Goal: Task Accomplishment & Management: Use online tool/utility

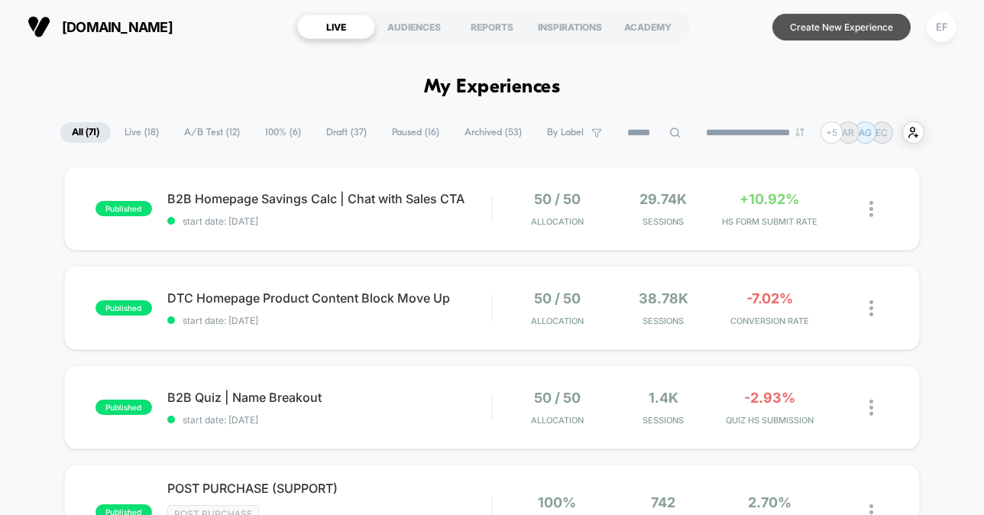
click at [827, 23] on button "Create New Experience" at bounding box center [842, 27] width 138 height 27
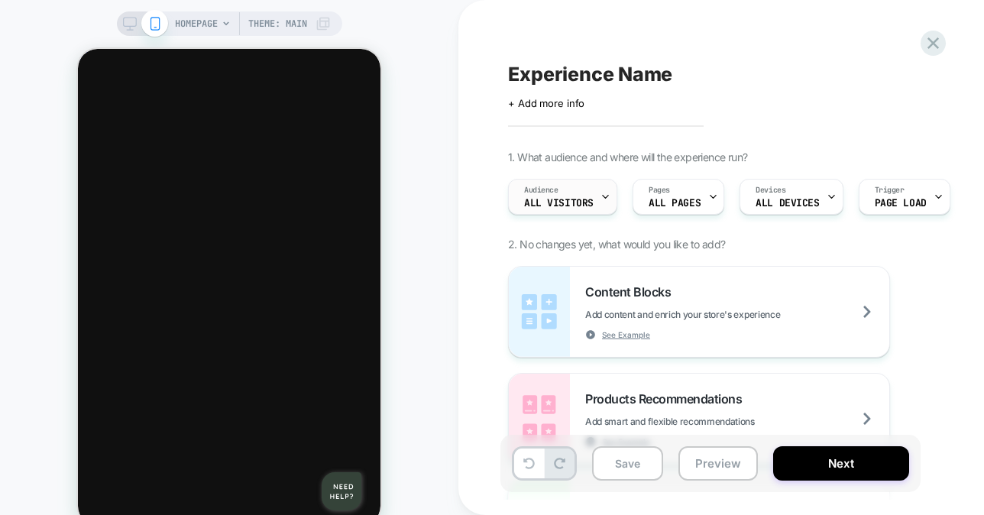
click at [562, 193] on div "Audience All Visitors" at bounding box center [559, 197] width 100 height 34
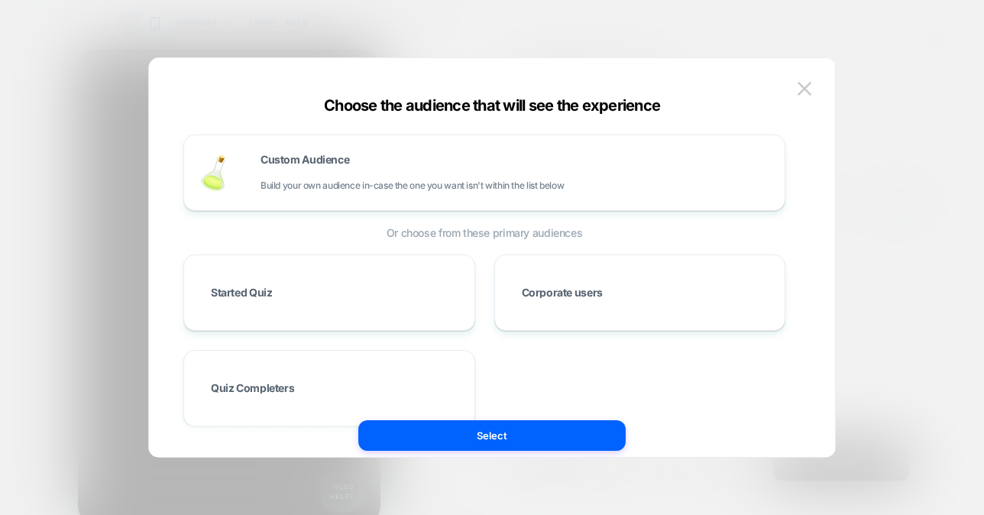
click at [893, 99] on div at bounding box center [492, 257] width 984 height 515
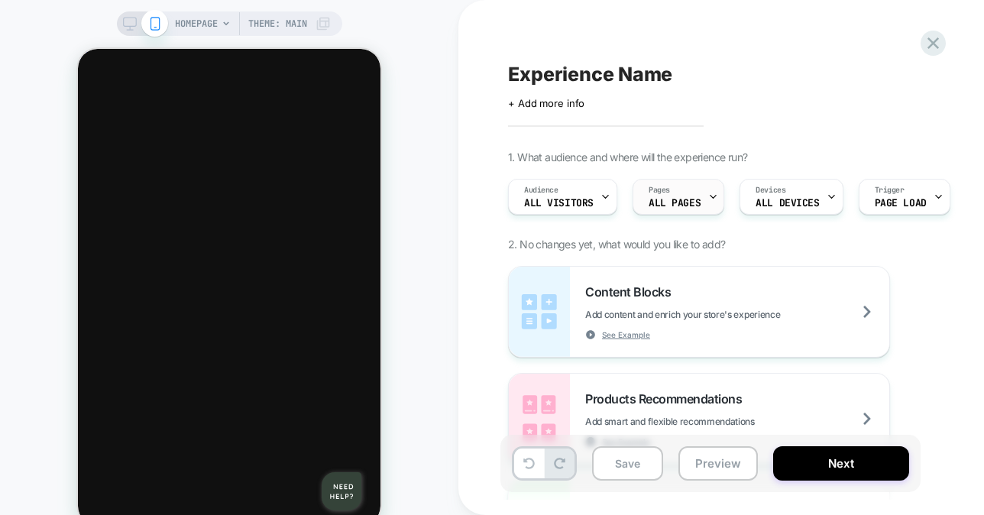
click at [696, 196] on div "Pages ALL PAGES" at bounding box center [674, 197] width 83 height 34
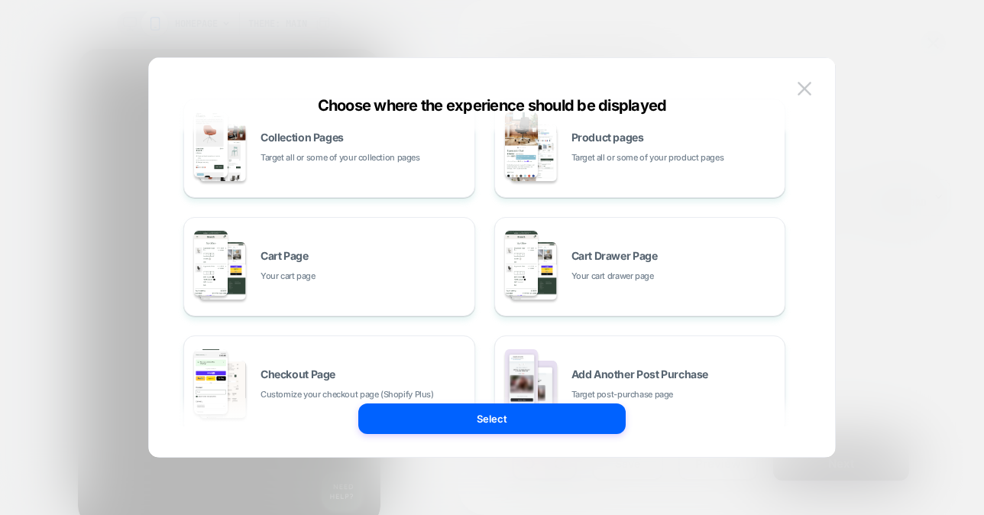
scroll to position [157, 0]
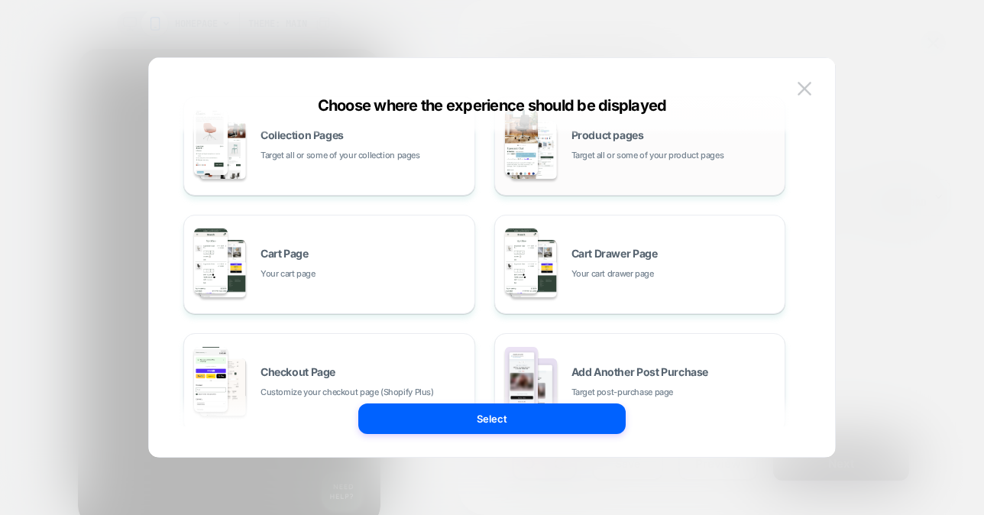
click at [598, 167] on div "Product pages Target all or some of your product pages" at bounding box center [640, 146] width 275 height 84
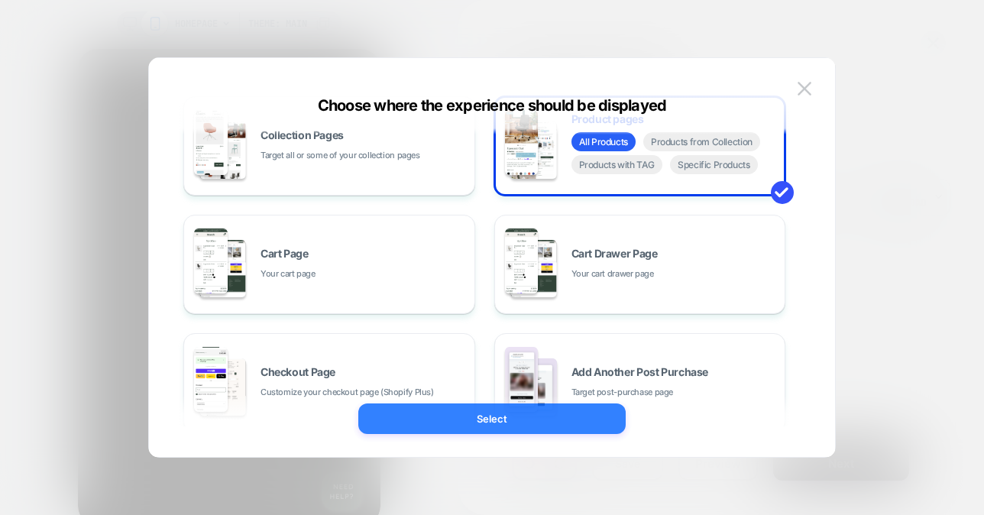
click at [494, 422] on button "Select" at bounding box center [491, 418] width 267 height 31
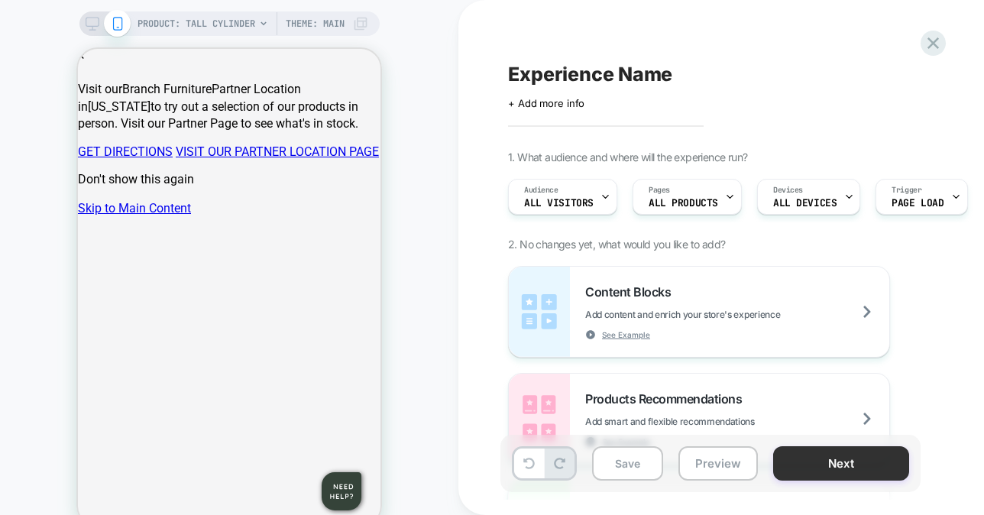
scroll to position [0, 0]
click at [824, 465] on button "Next" at bounding box center [841, 463] width 136 height 34
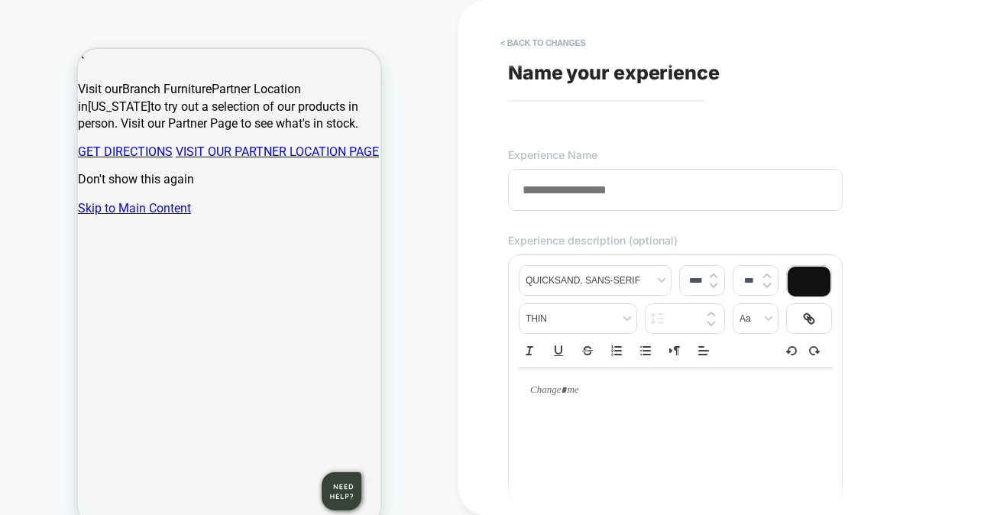
click at [653, 78] on span "Name your experience" at bounding box center [614, 72] width 212 height 23
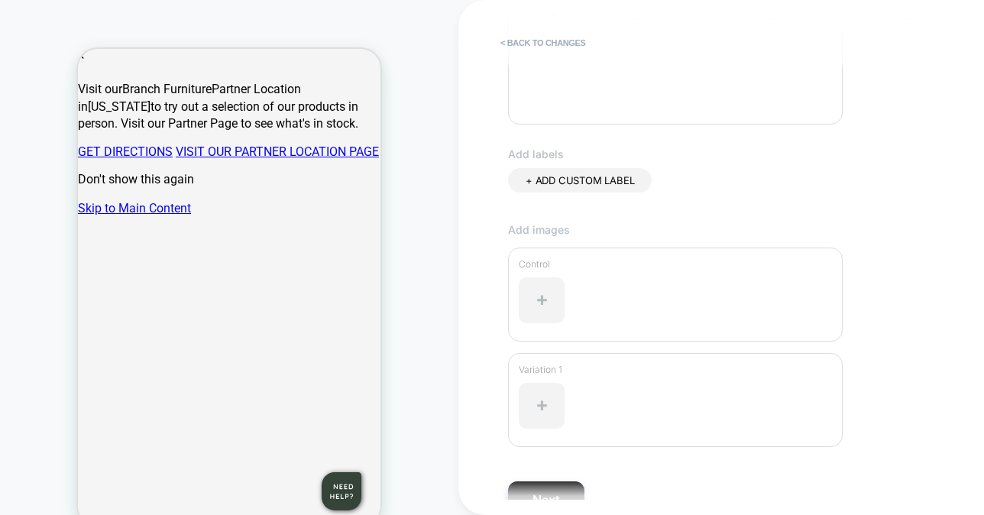
scroll to position [411, 0]
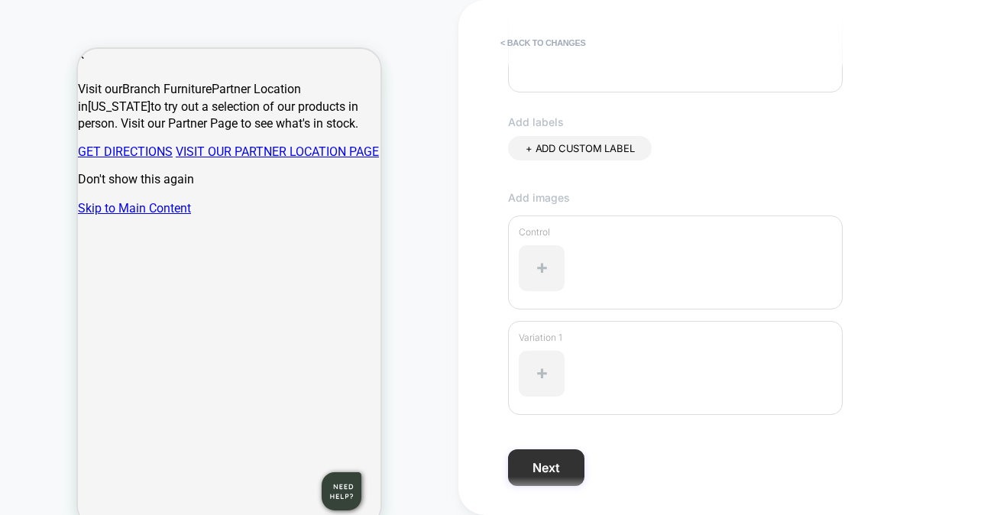
type input "**********"
click at [550, 463] on button "Next" at bounding box center [546, 467] width 76 height 37
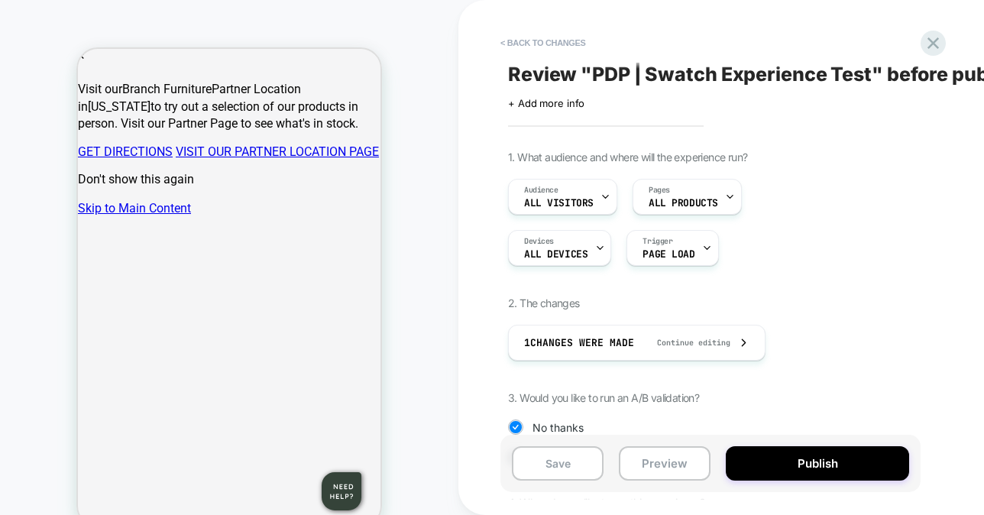
scroll to position [76, 0]
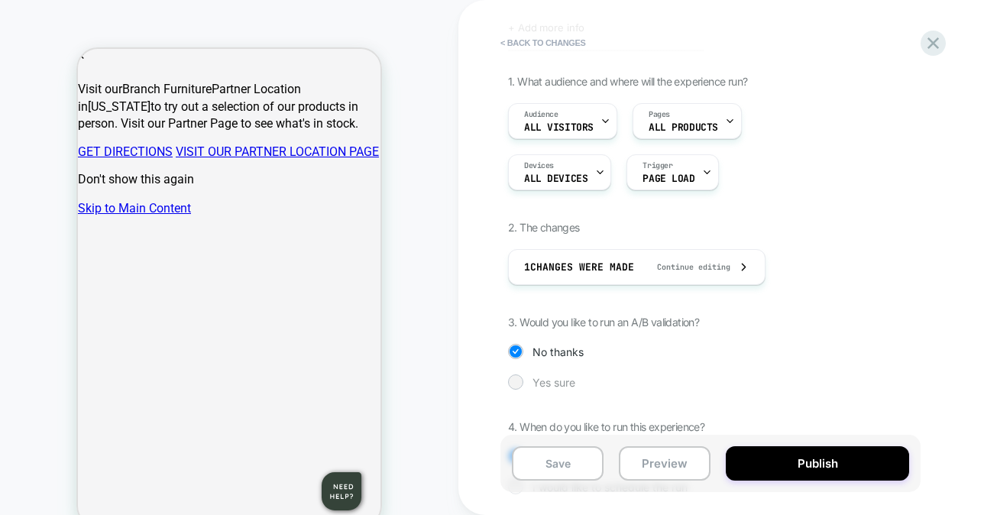
click at [531, 387] on div "Yes sure" at bounding box center [710, 381] width 405 height 15
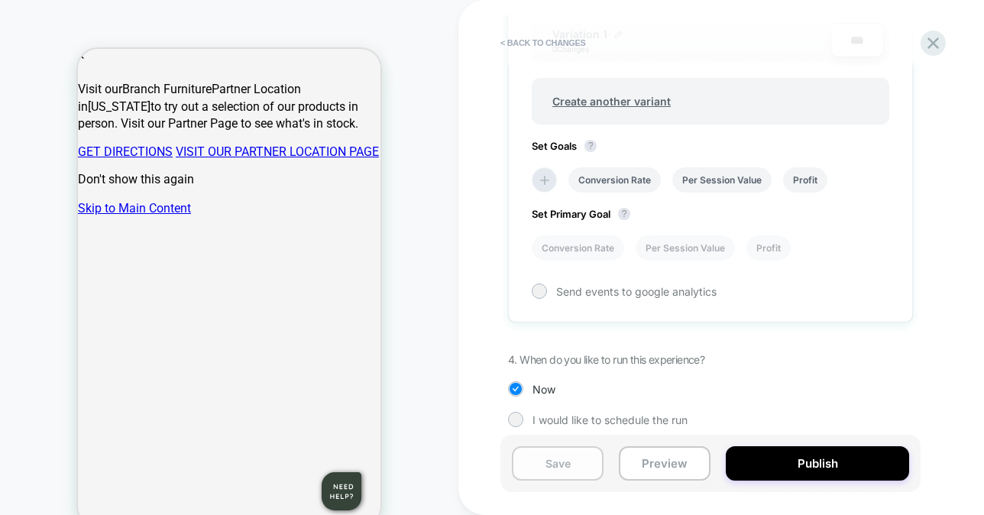
scroll to position [586, 0]
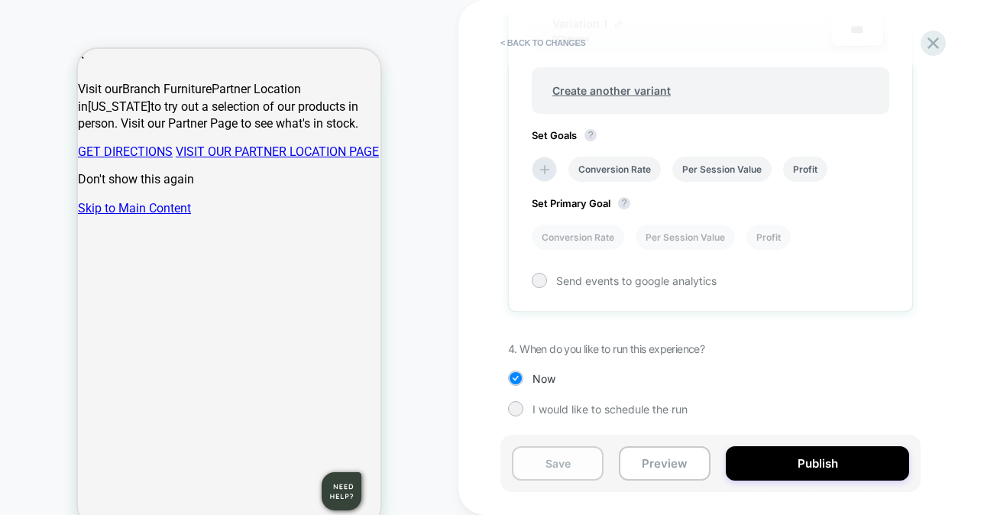
click at [549, 461] on button "Save" at bounding box center [558, 463] width 92 height 34
